Goal: Task Accomplishment & Management: Manage account settings

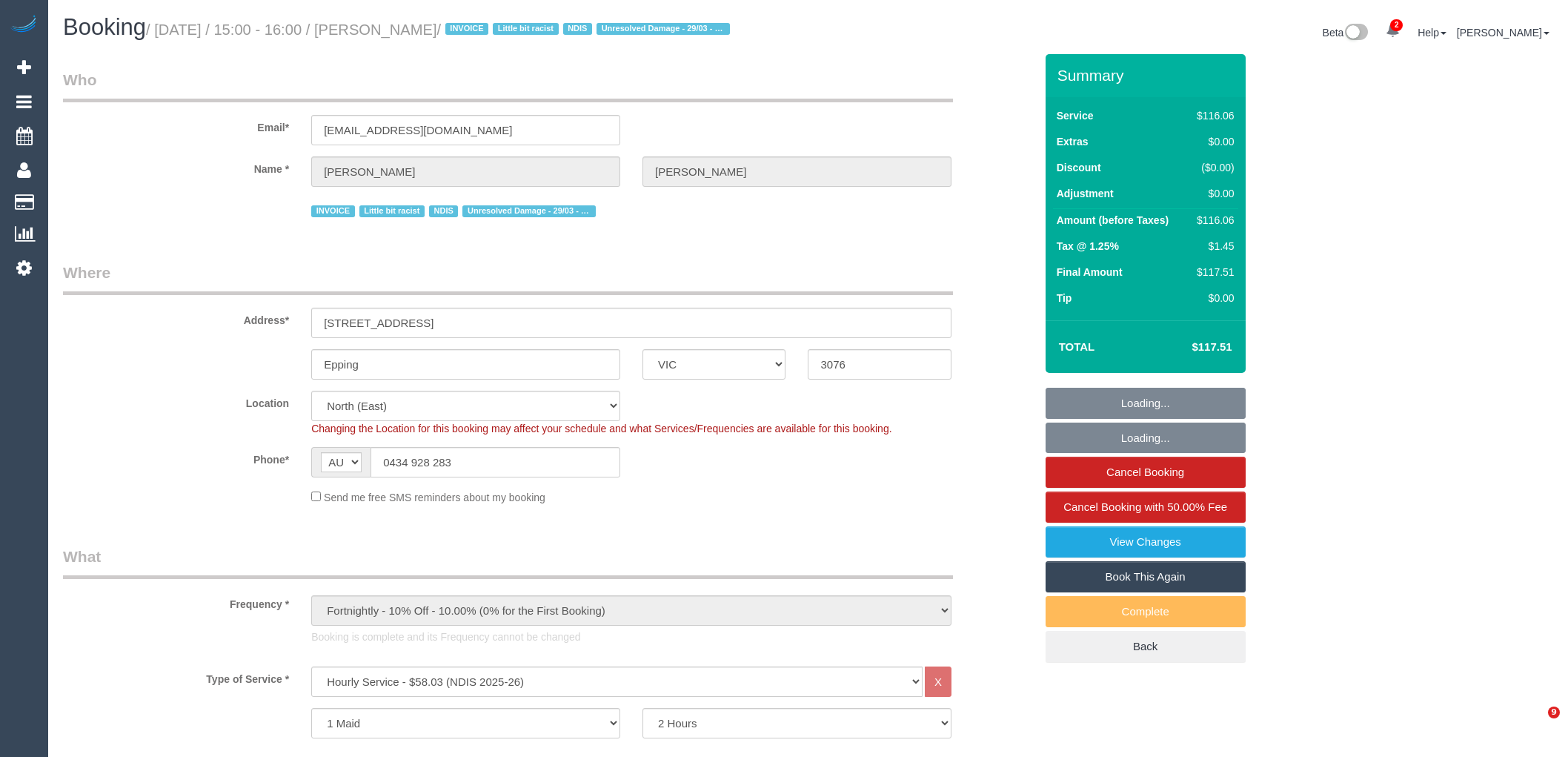
select select "VIC"
select select "number:27"
select select "number:14"
select select "number:18"
select select "number:24"
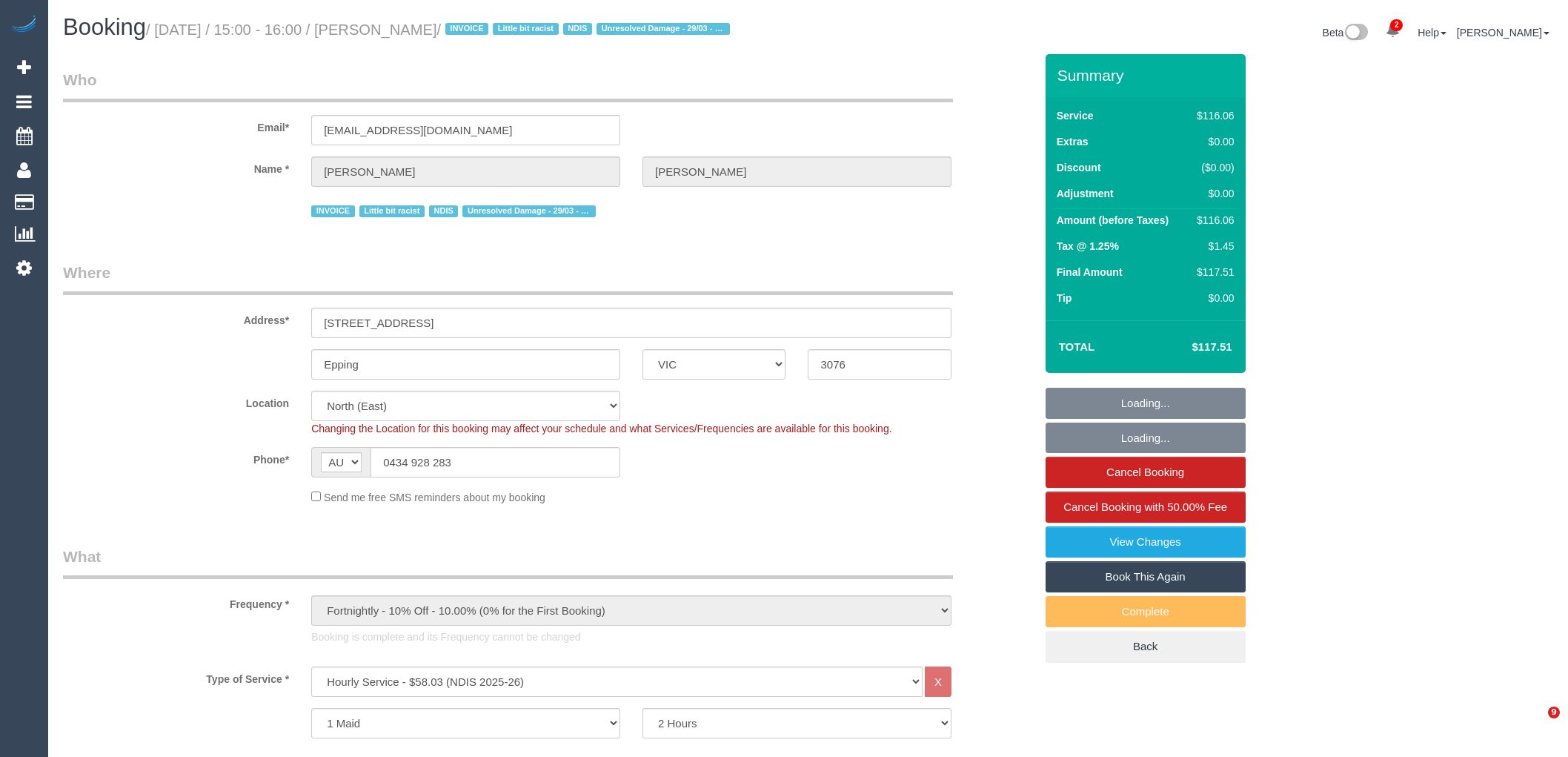
select select "number:35"
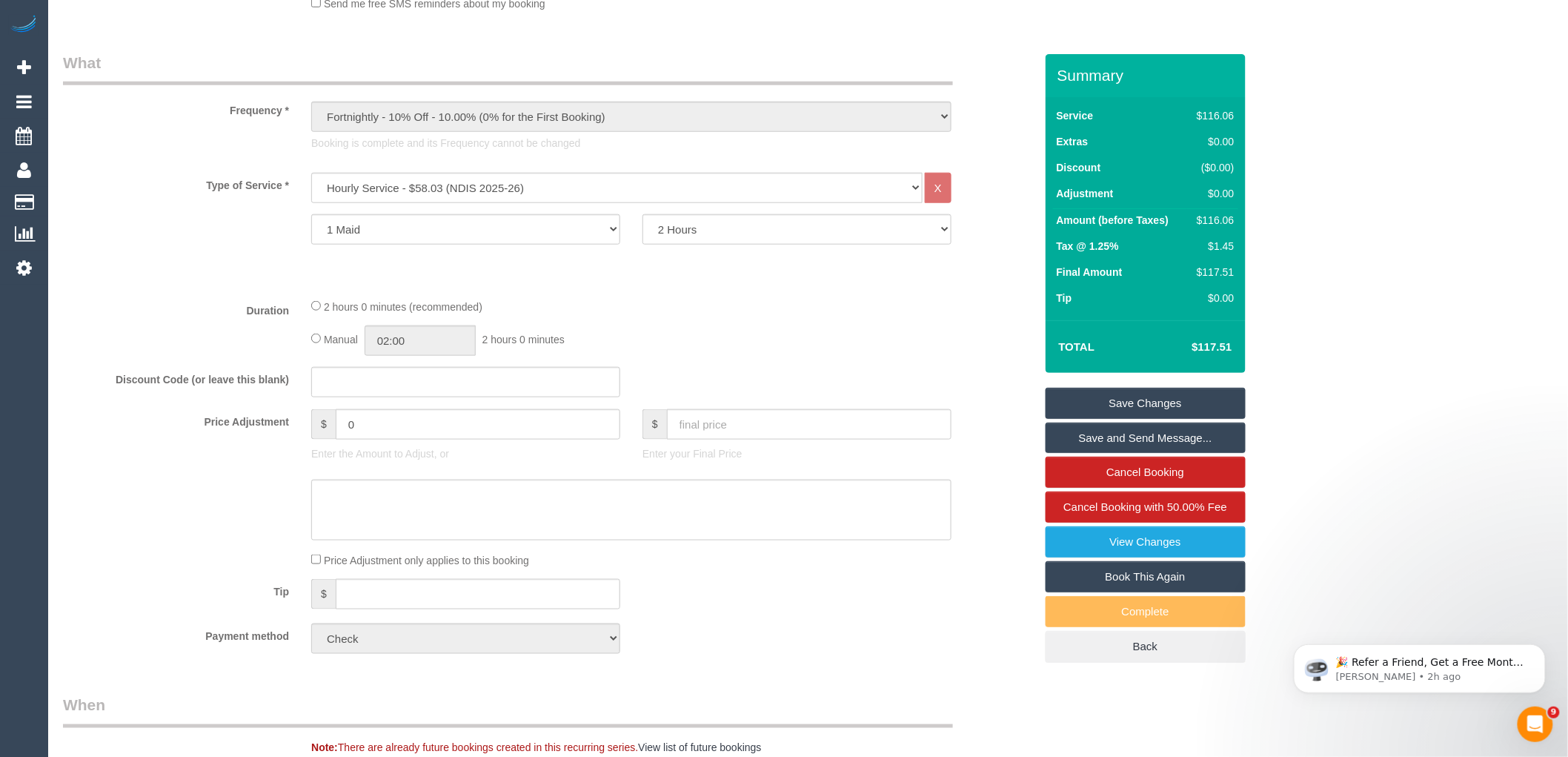
scroll to position [824, 0]
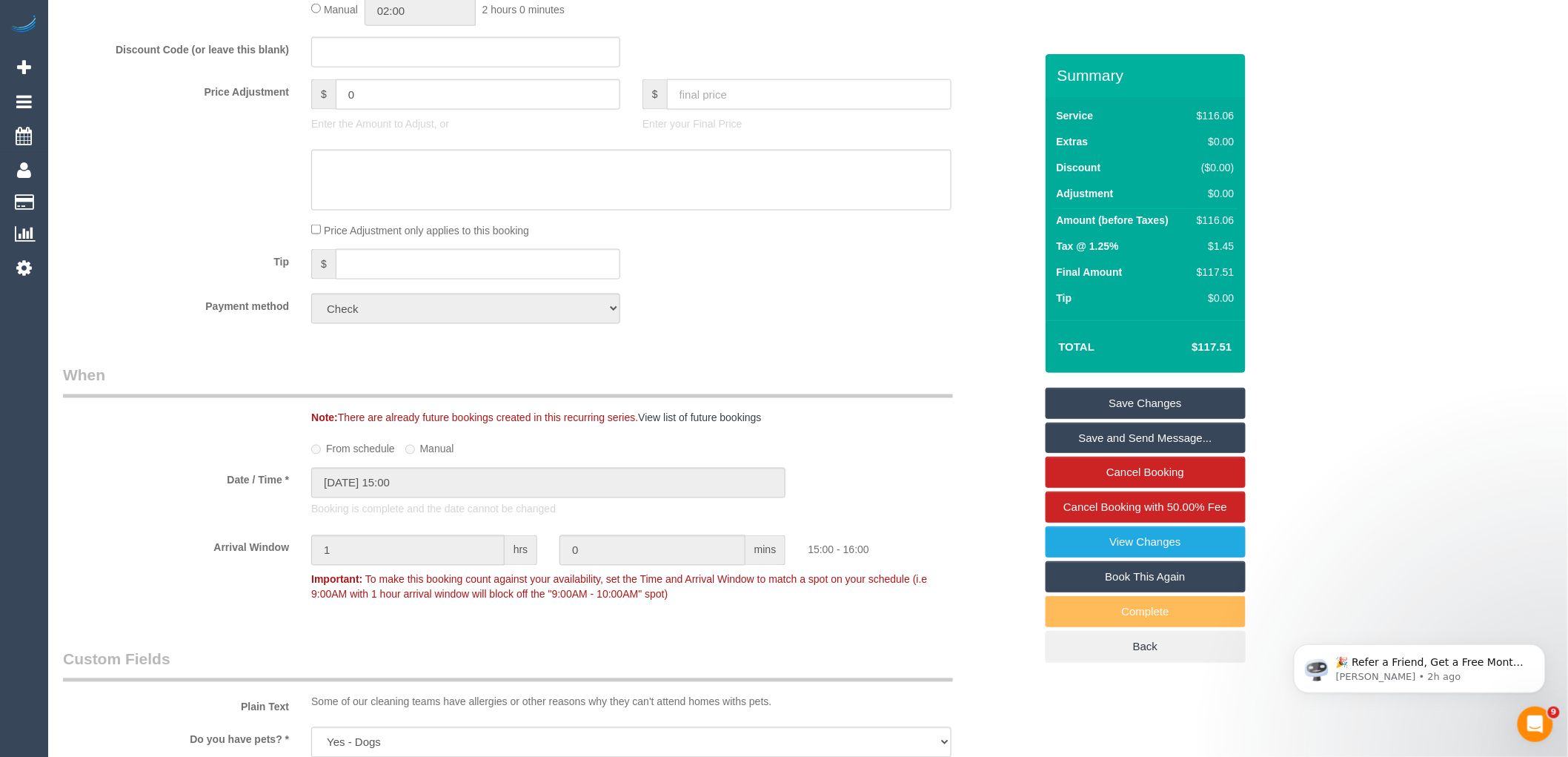
click at [706, 106] on input "text" at bounding box center [808, 95] width 284 height 31
type input "0"
click at [630, 195] on textarea at bounding box center [631, 179] width 640 height 60
type input "-116.06"
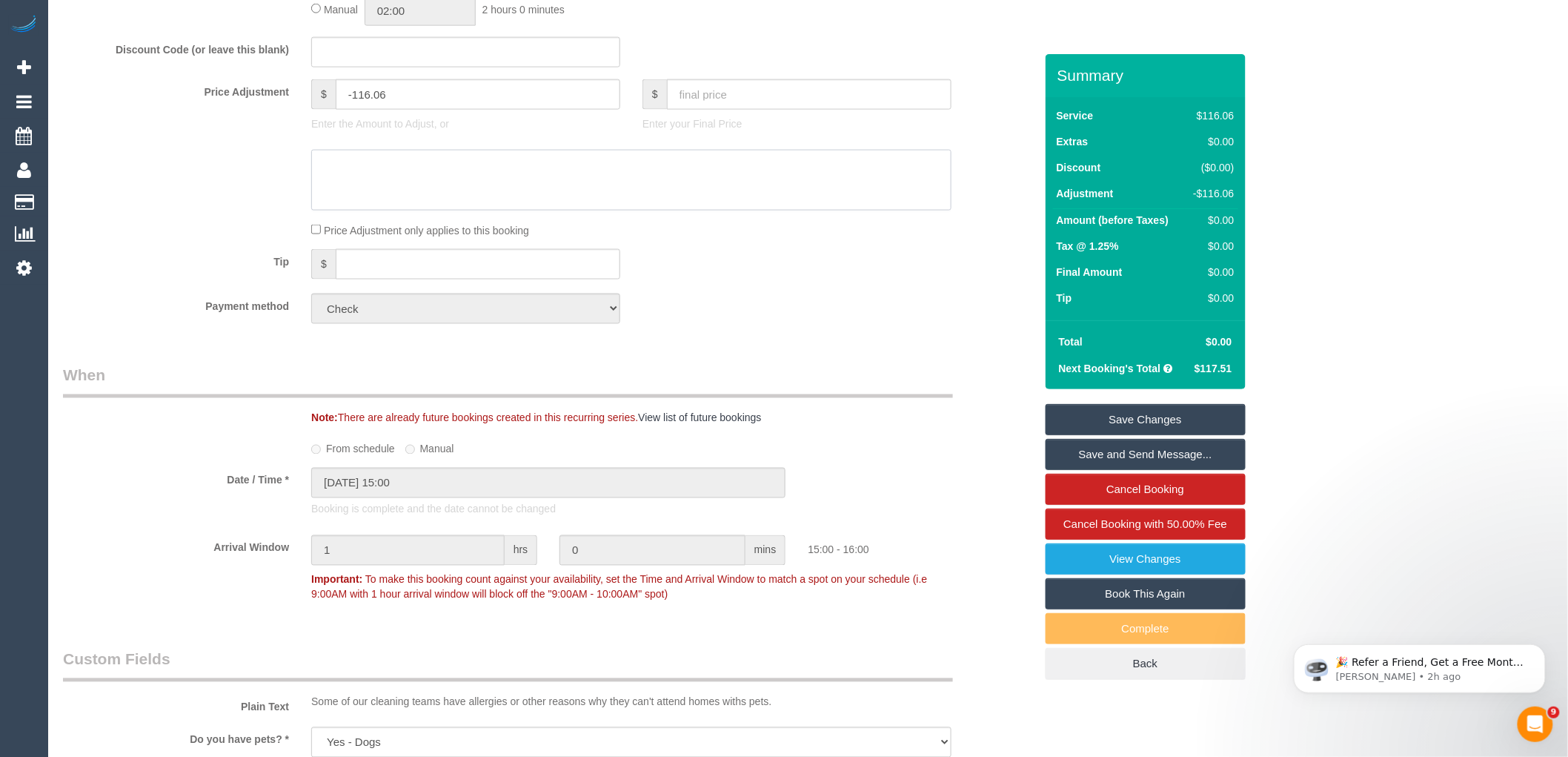
click at [435, 189] on textarea at bounding box center [631, 179] width 640 height 60
paste textarea "Customer who was on the plan, [PERSON_NAME] died. His wife rescheduled booked t…"
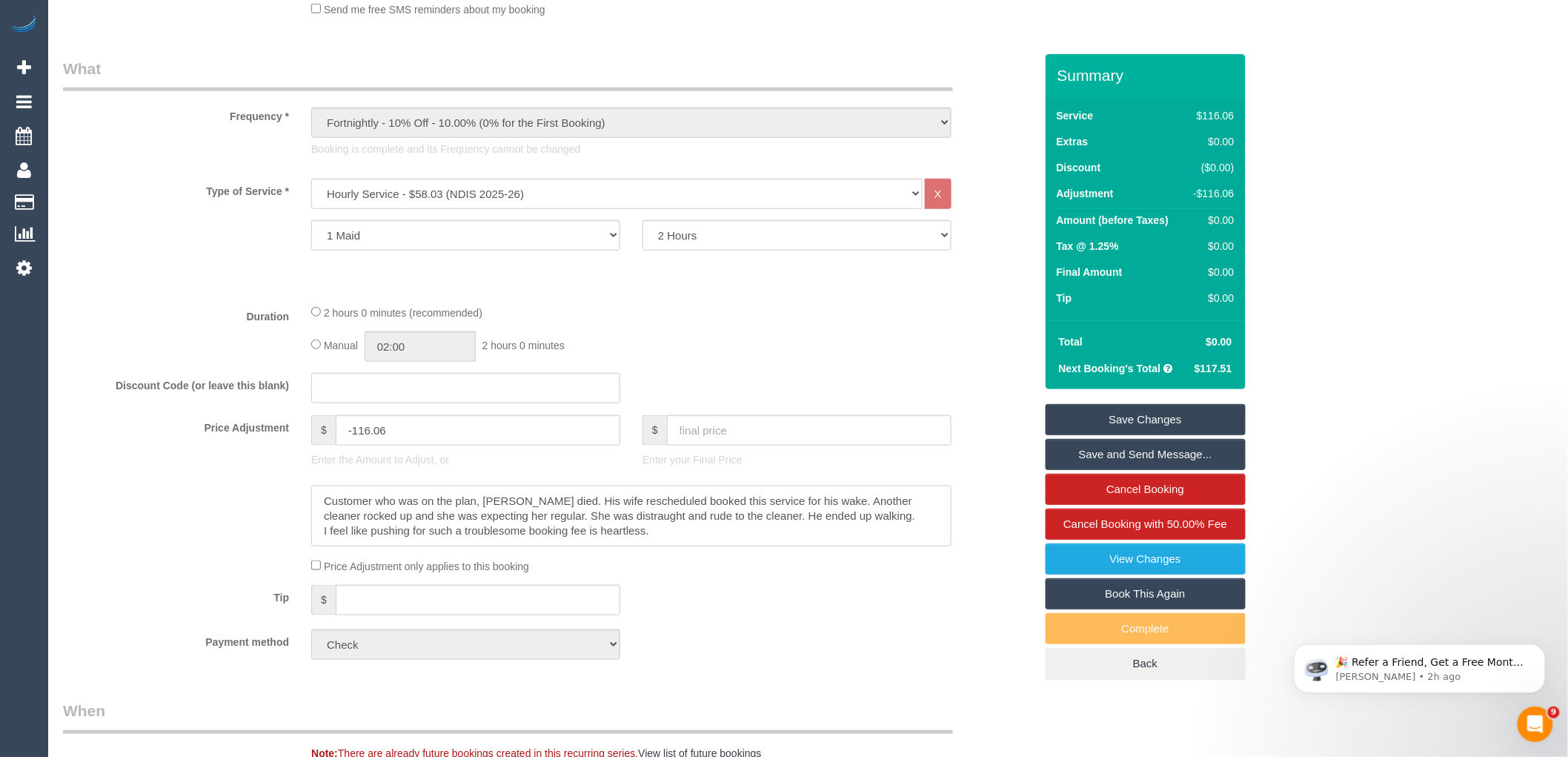
scroll to position [493, 0]
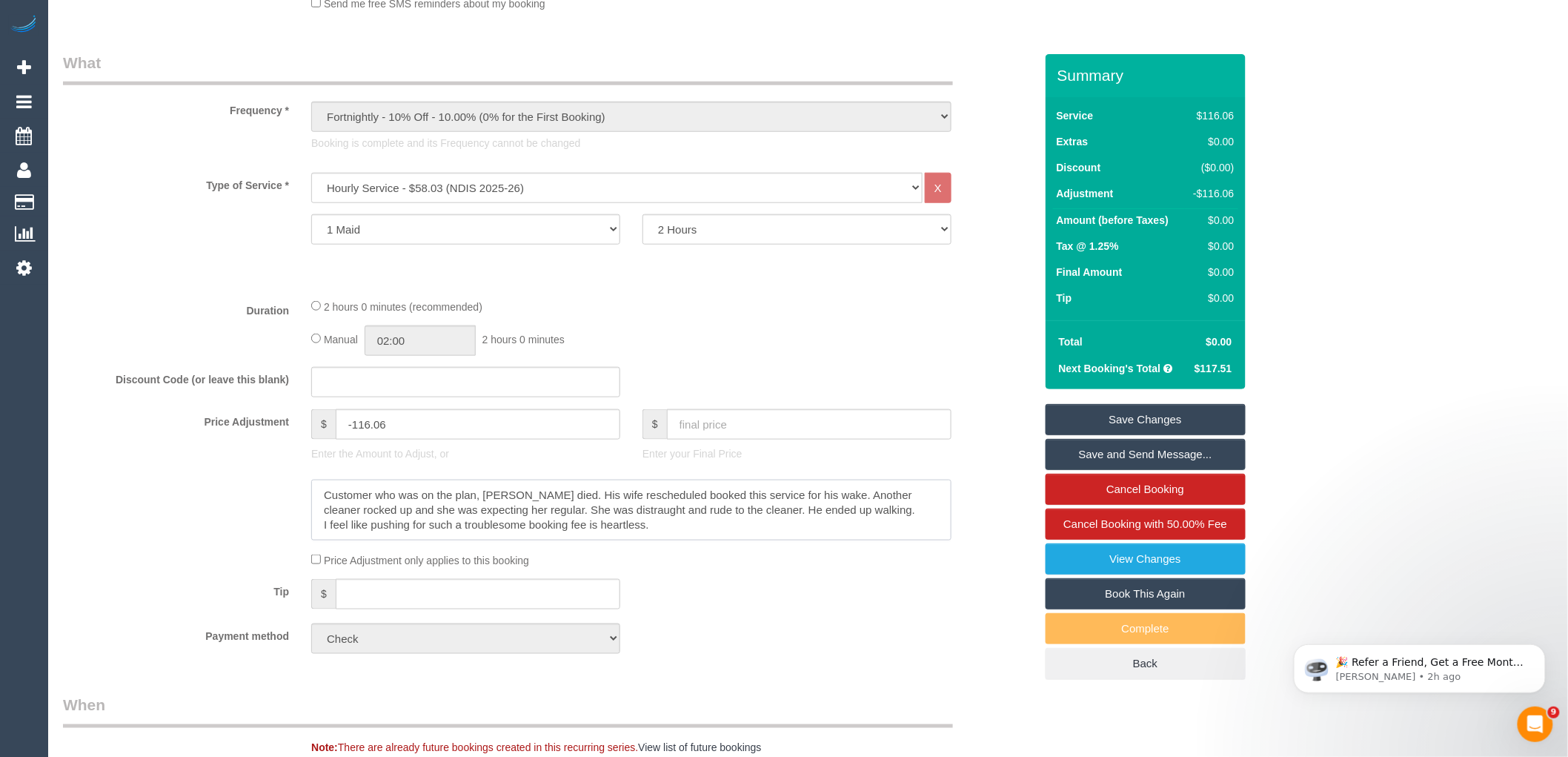
drag, startPoint x: 678, startPoint y: 529, endPoint x: 301, endPoint y: 529, distance: 377.0
click at [301, 529] on div at bounding box center [631, 510] width 663 height 60
type textarea "Customer who was on the plan, [PERSON_NAME] died. His wife rescheduled booked t…"
click at [1180, 424] on link "Save Changes" at bounding box center [1146, 420] width 200 height 31
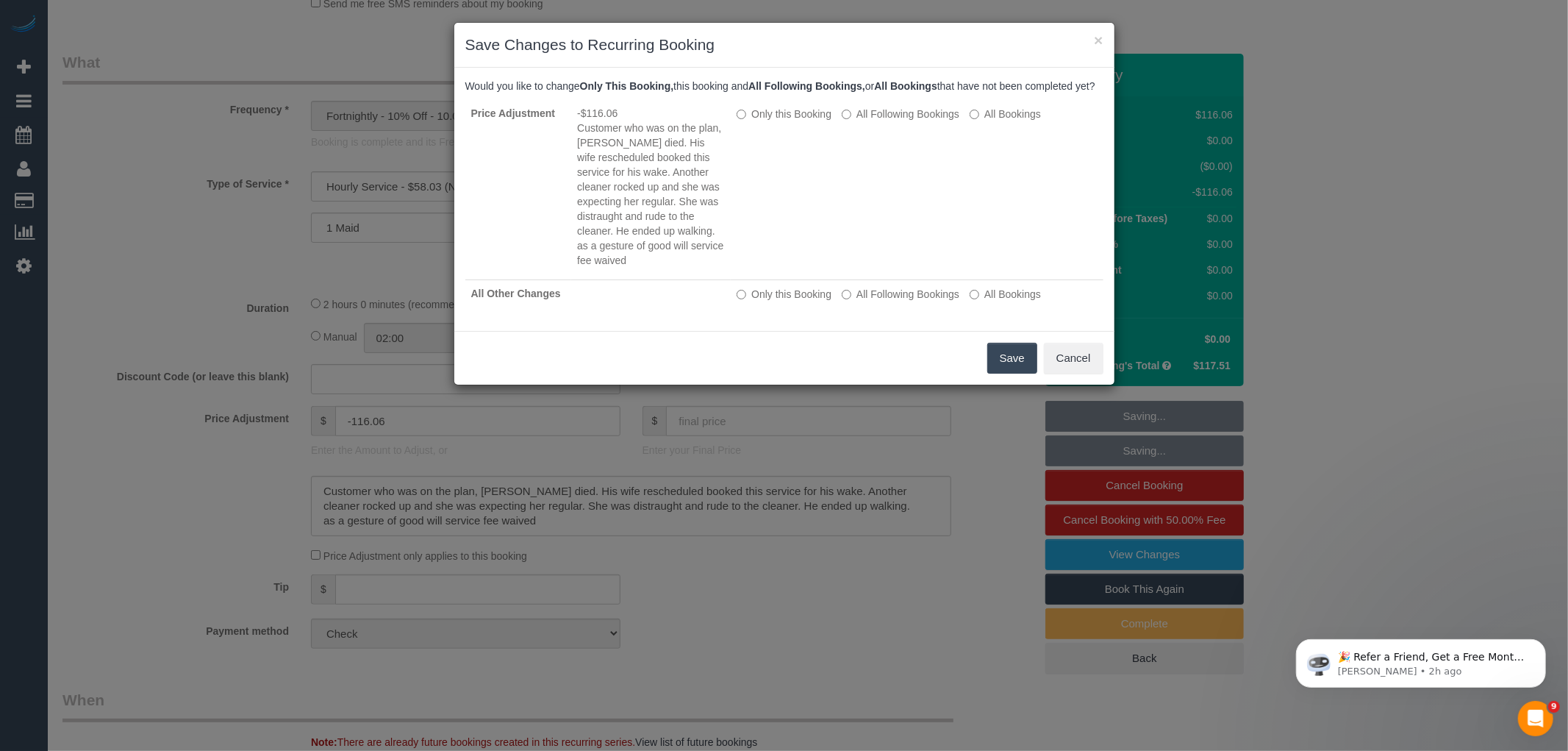
click at [1010, 372] on button "Save" at bounding box center [1012, 358] width 50 height 30
